Goal: Task Accomplishment & Management: Use online tool/utility

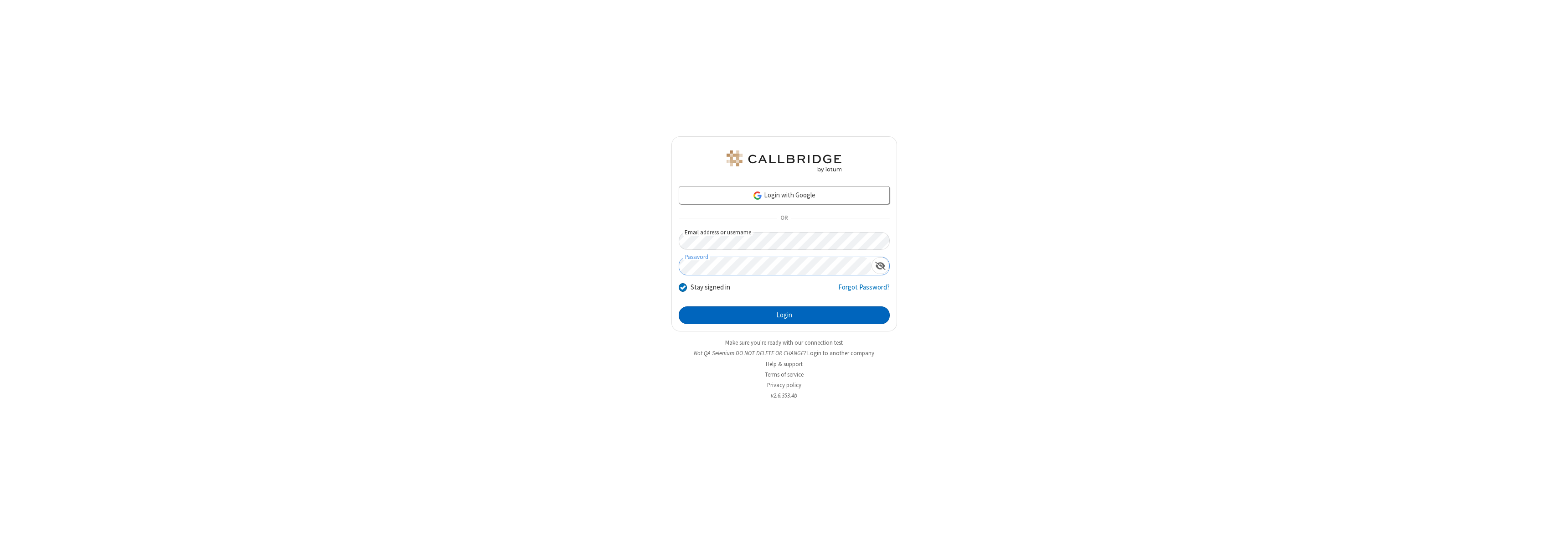
click at [784, 315] on button "Login" at bounding box center [784, 314] width 211 height 18
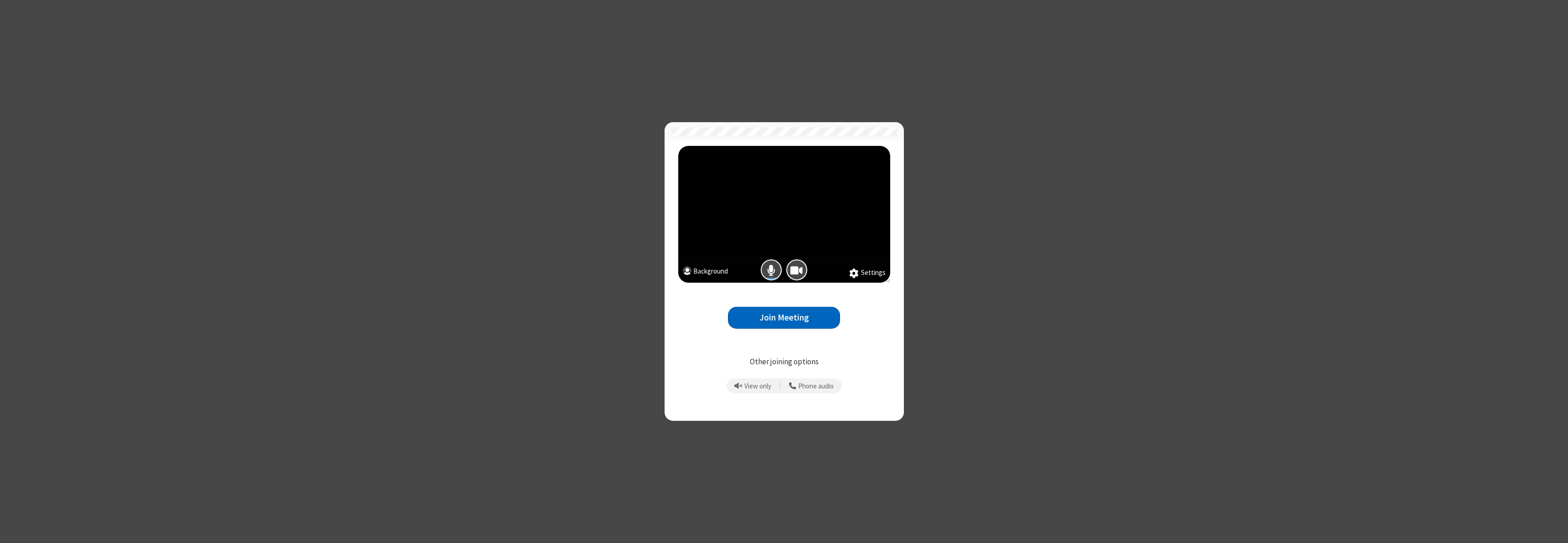
click at [784, 317] on button "Join Meeting" at bounding box center [784, 318] width 112 height 22
